Goal: Task Accomplishment & Management: Complete application form

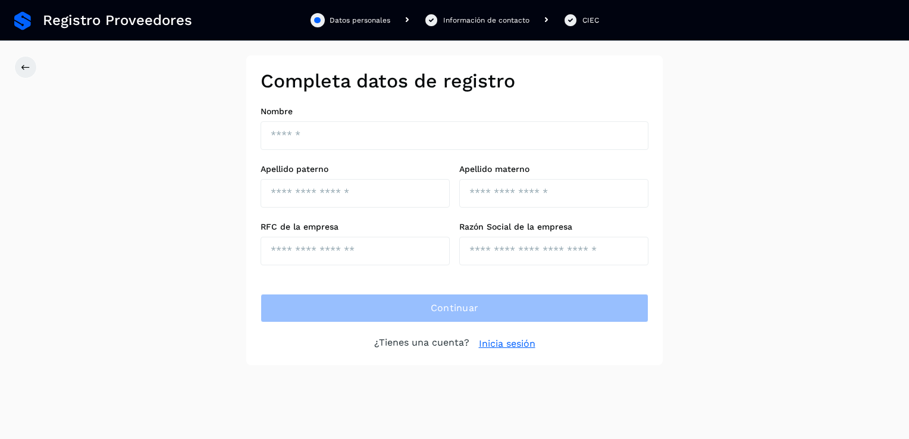
click at [495, 341] on link "Inicia sesión" at bounding box center [507, 344] width 57 height 14
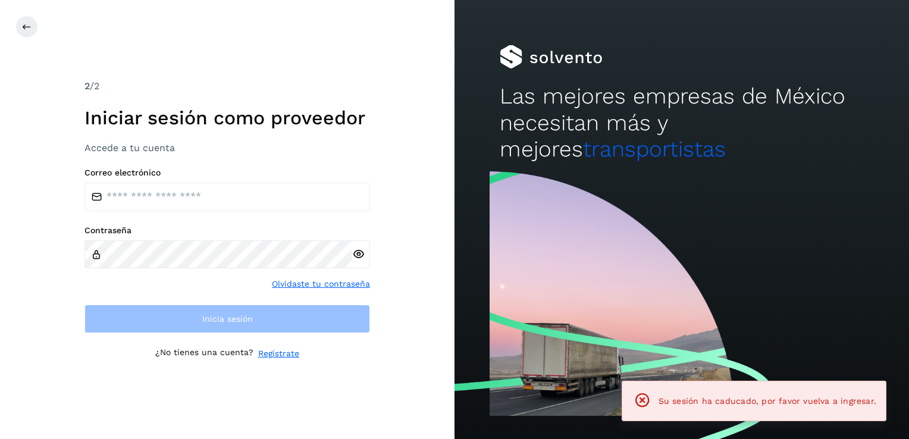
click at [495, 341] on div at bounding box center [681, 303] width 454 height 272
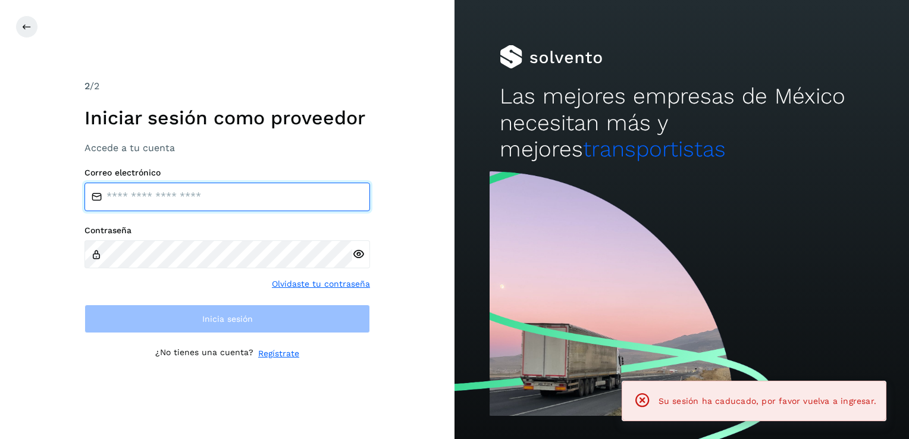
type input "**********"
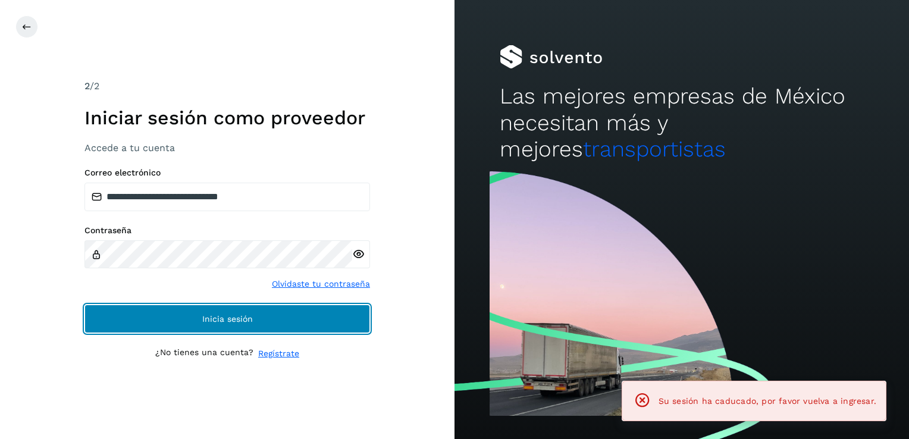
click at [199, 315] on button "Inicia sesión" at bounding box center [226, 319] width 285 height 29
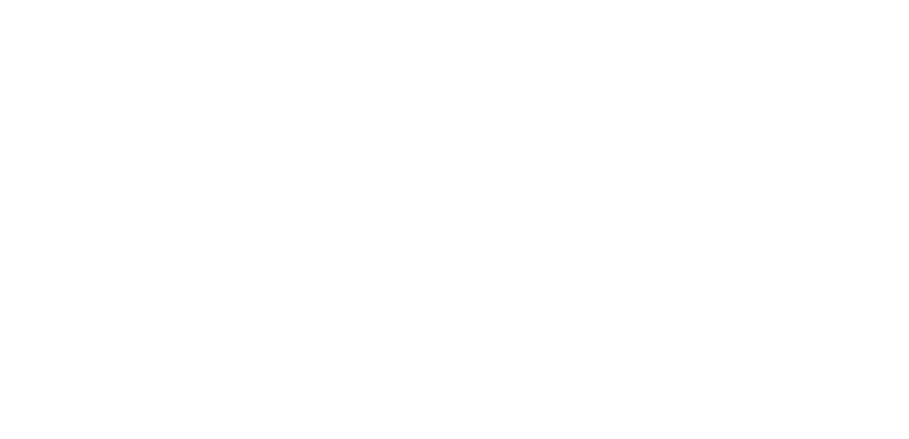
click at [393, 117] on div at bounding box center [454, 219] width 909 height 439
click at [393, 111] on div at bounding box center [454, 219] width 909 height 439
click at [401, 108] on div at bounding box center [454, 219] width 909 height 439
